Goal: Share content: Share content

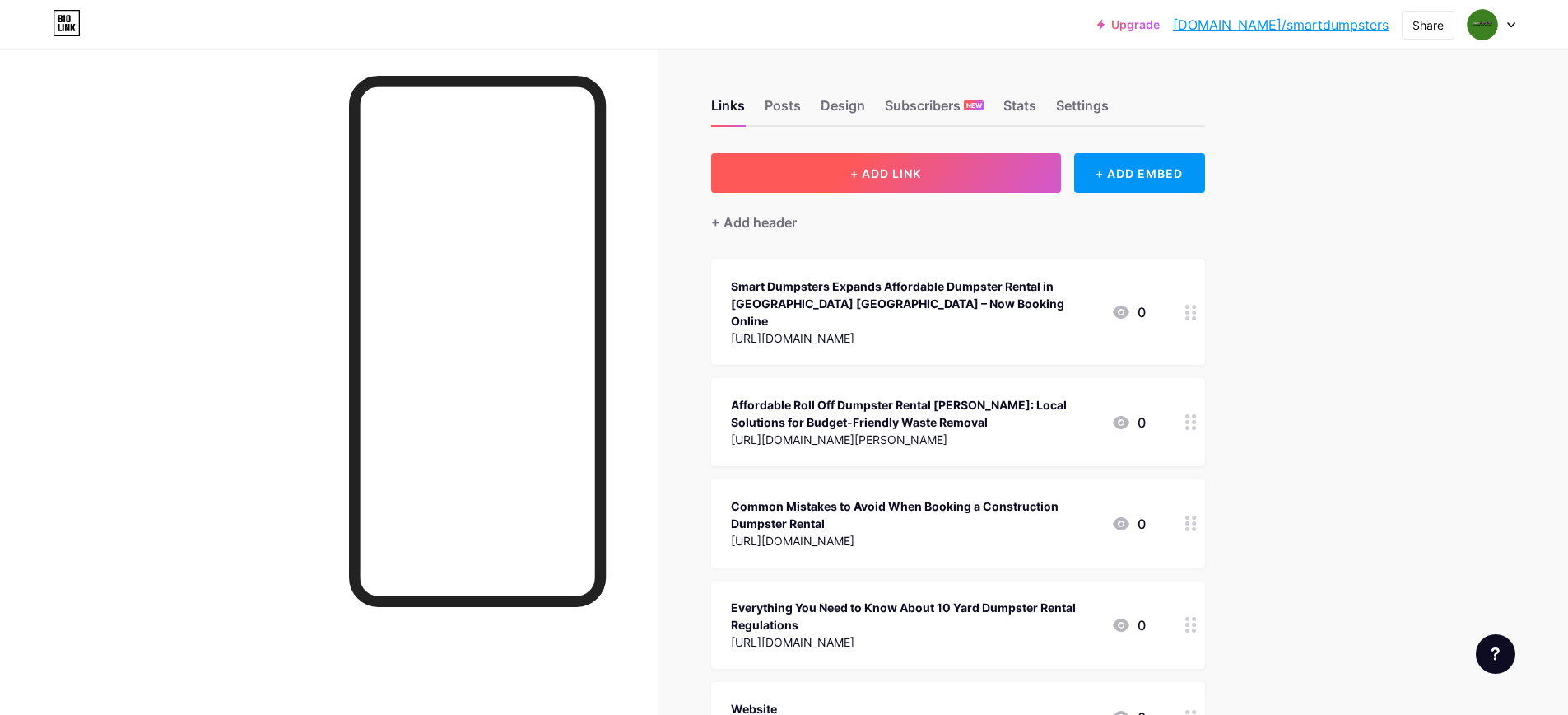
click at [1012, 171] on button "+ ADD LINK" at bounding box center [886, 172] width 350 height 39
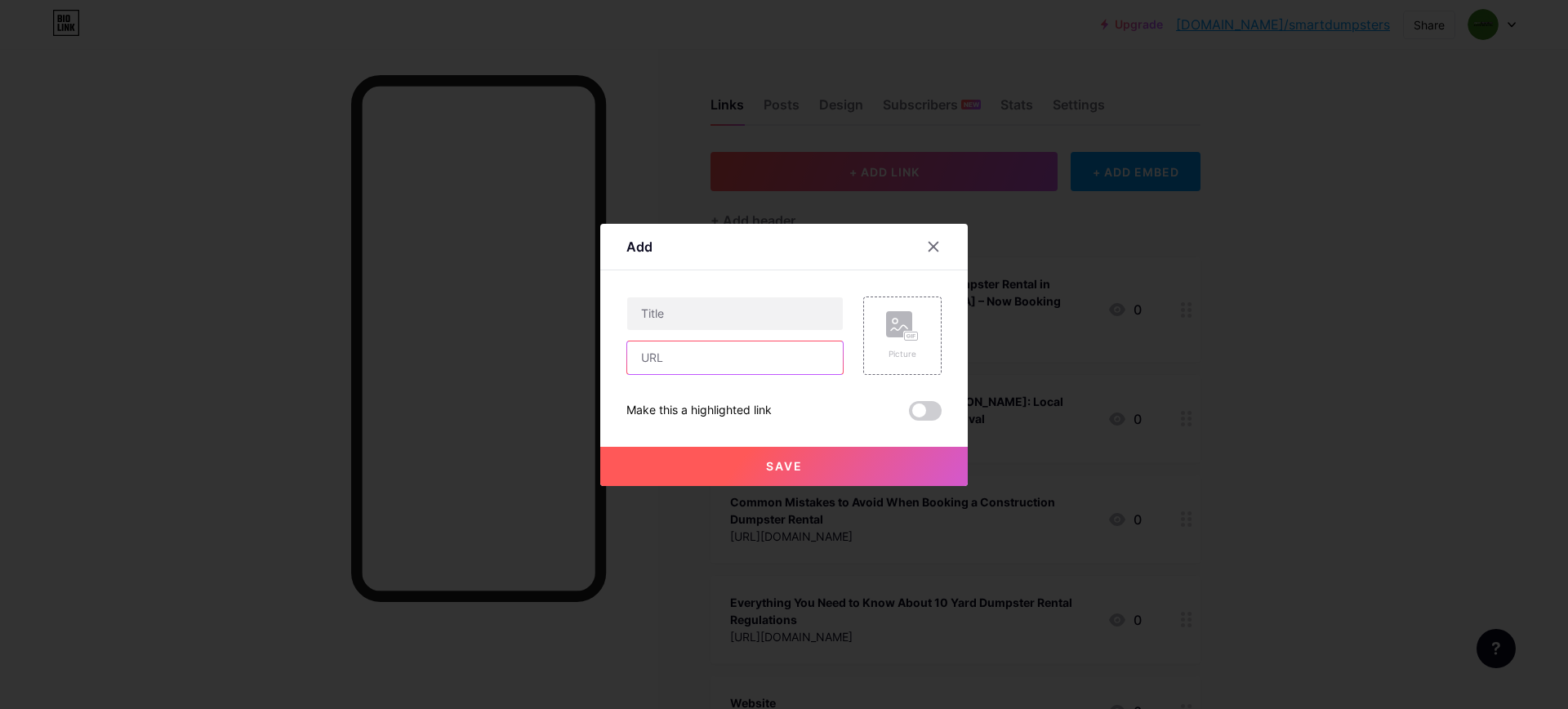
click at [724, 348] on input "text" at bounding box center [735, 358] width 216 height 33
paste input "[URL][DOMAIN_NAME]"
type input "[URL][DOMAIN_NAME]"
click at [680, 314] on input "text" at bounding box center [735, 314] width 216 height 33
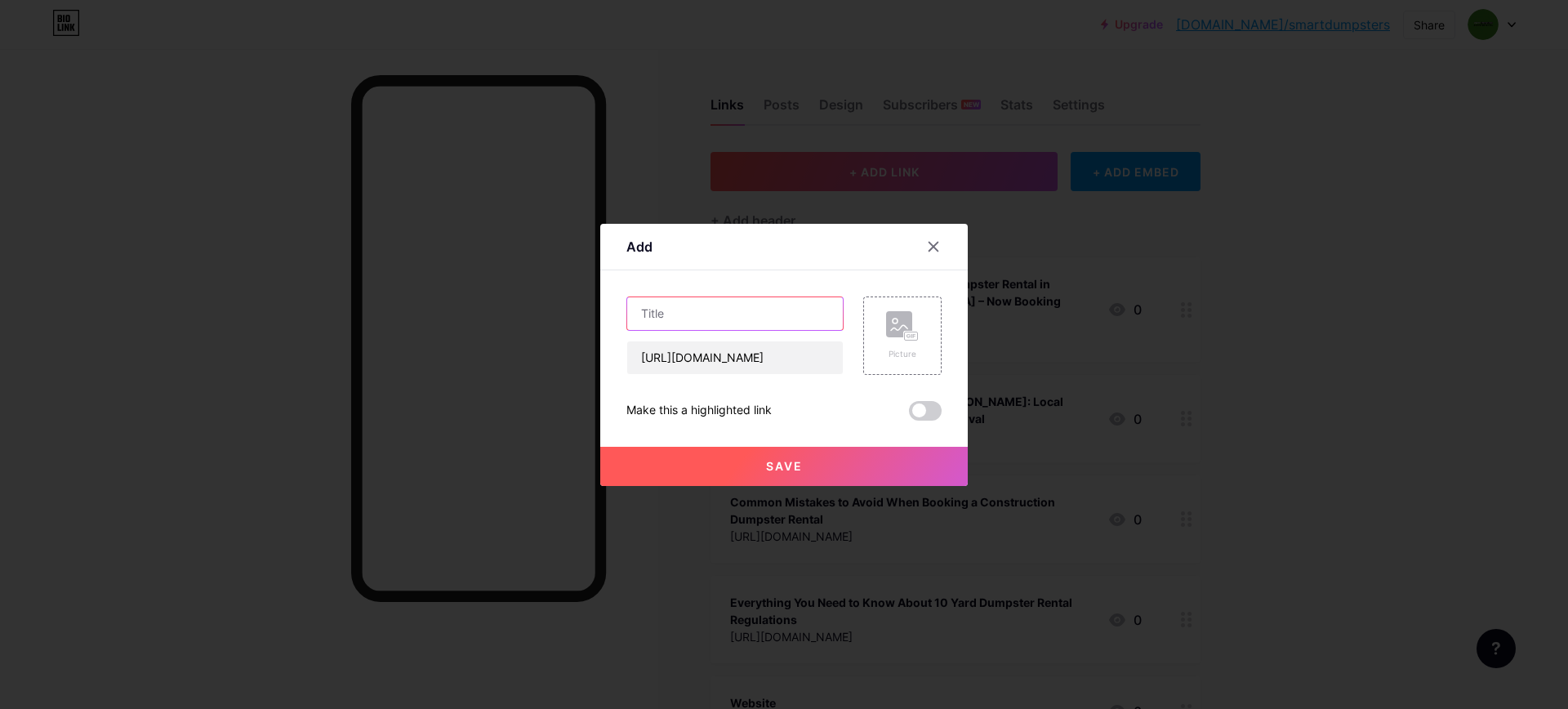
scroll to position [0, 0]
paste input "What Size Roll Off Dumpster Do You Need? Smart Dumpsters Expert Guide"
type input "What Size Roll Off Dumpster Do You Need? Smart Dumpsters Expert Guide"
click at [726, 471] on button "Save" at bounding box center [784, 465] width 368 height 39
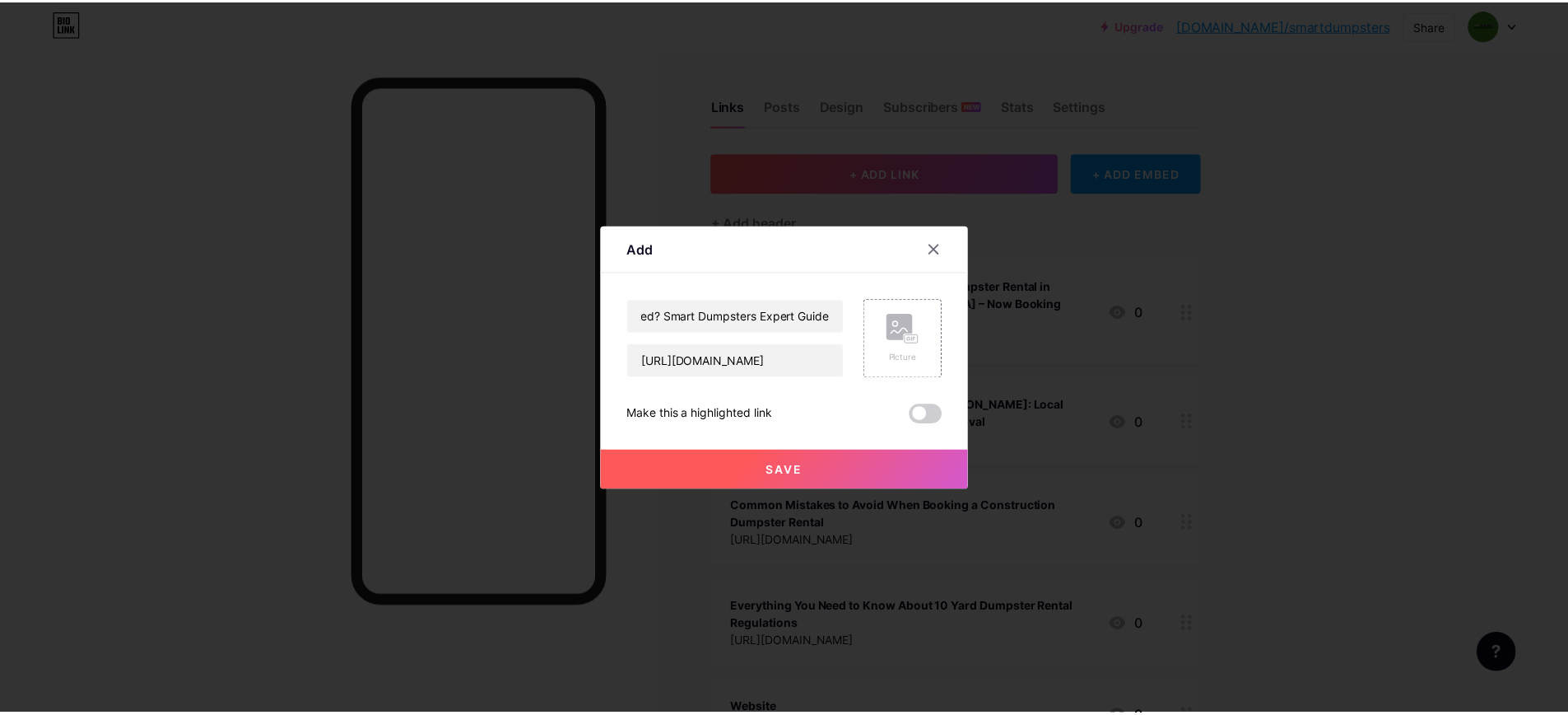
scroll to position [0, 0]
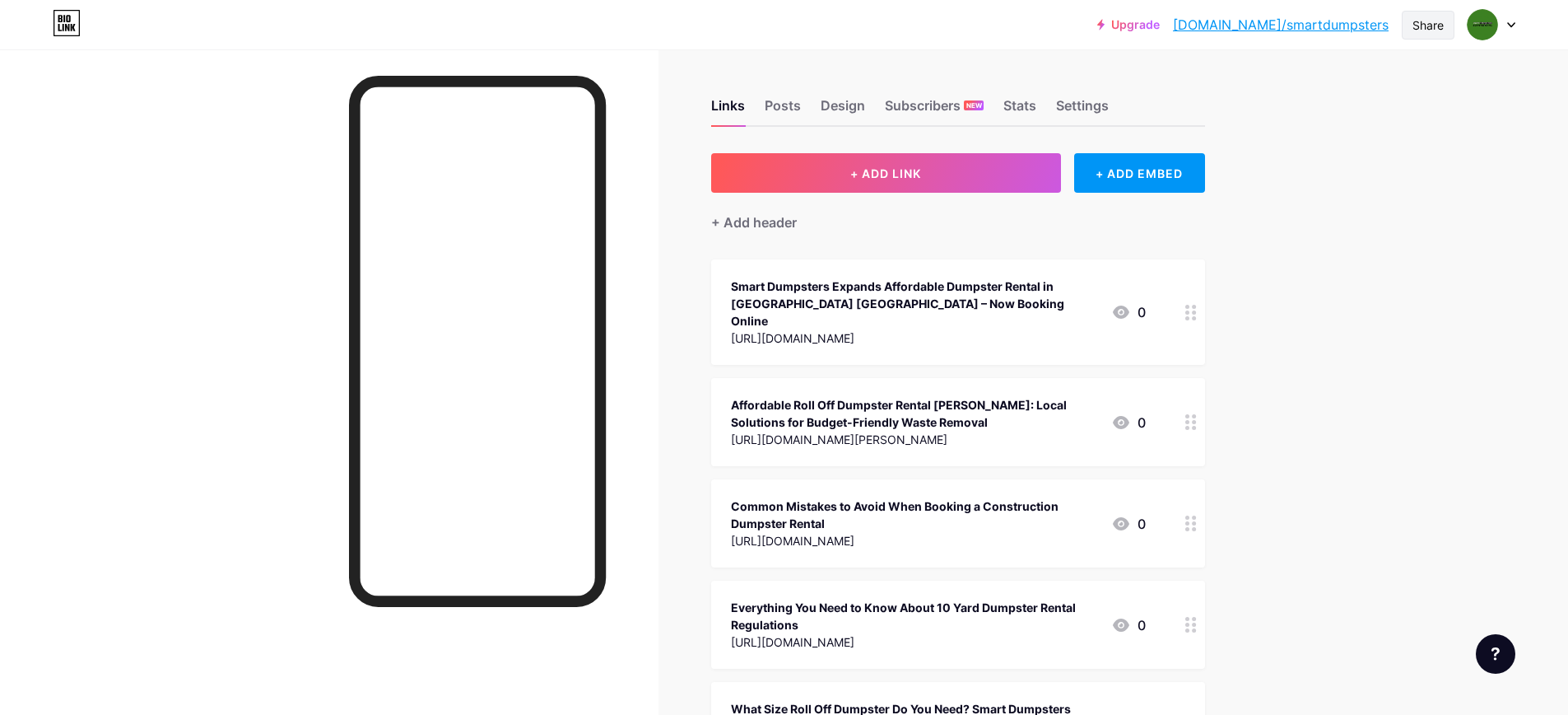
click at [1430, 31] on div "Share" at bounding box center [1428, 25] width 31 height 17
click at [1390, 94] on div "Copy link" at bounding box center [1331, 84] width 246 height 39
